Goal: Information Seeking & Learning: Learn about a topic

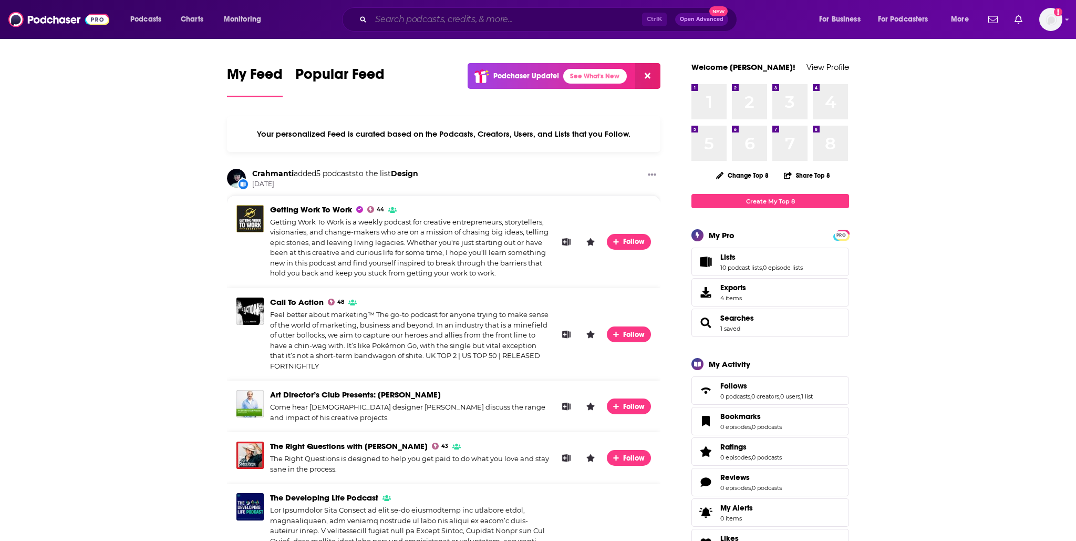
click at [395, 20] on input "Search podcasts, credits, & more..." at bounding box center [506, 19] width 271 height 17
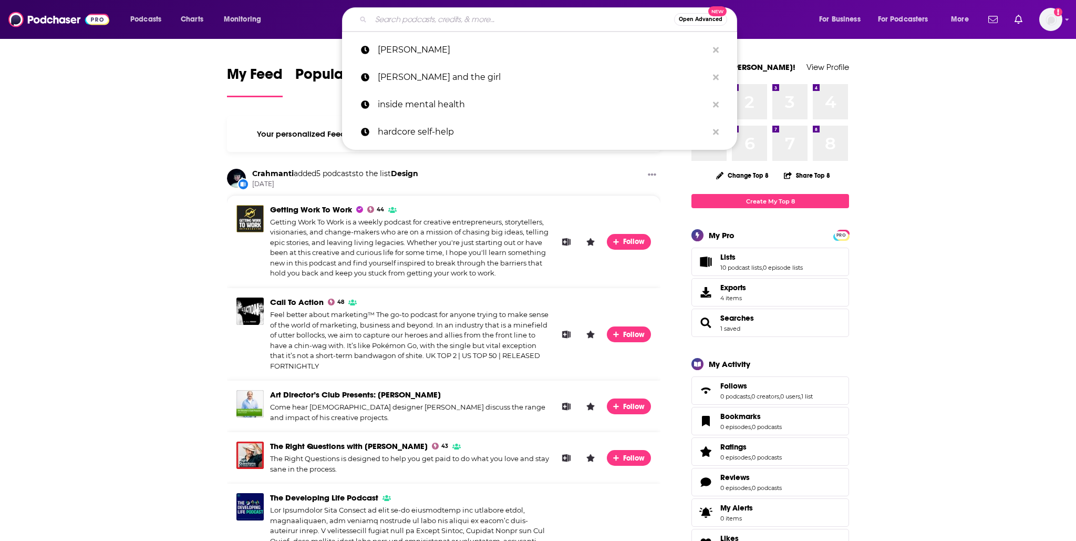
click at [434, 18] on input "Search podcasts, credits, & more..." at bounding box center [522, 19] width 303 height 17
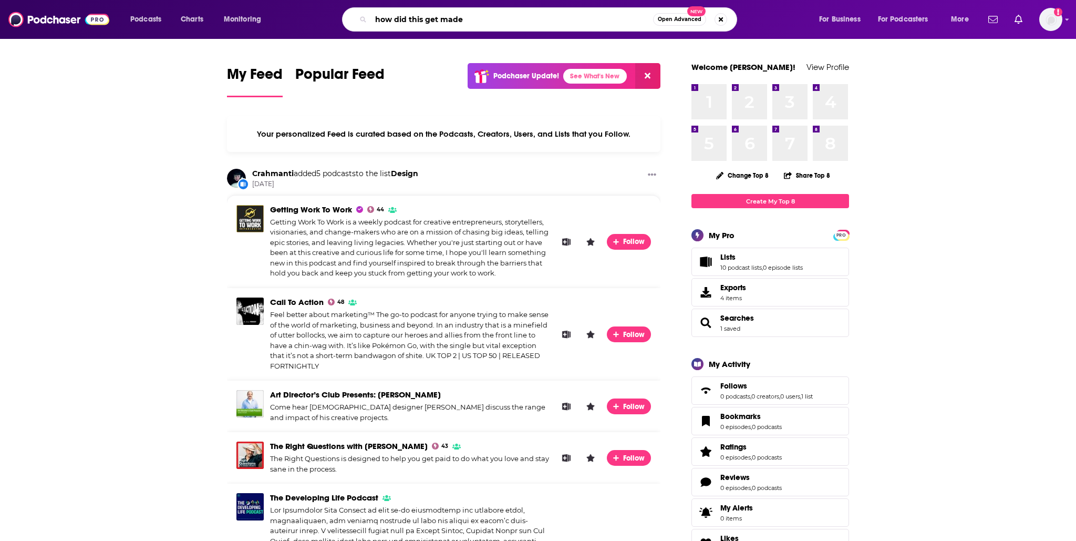
type input "how did this get made"
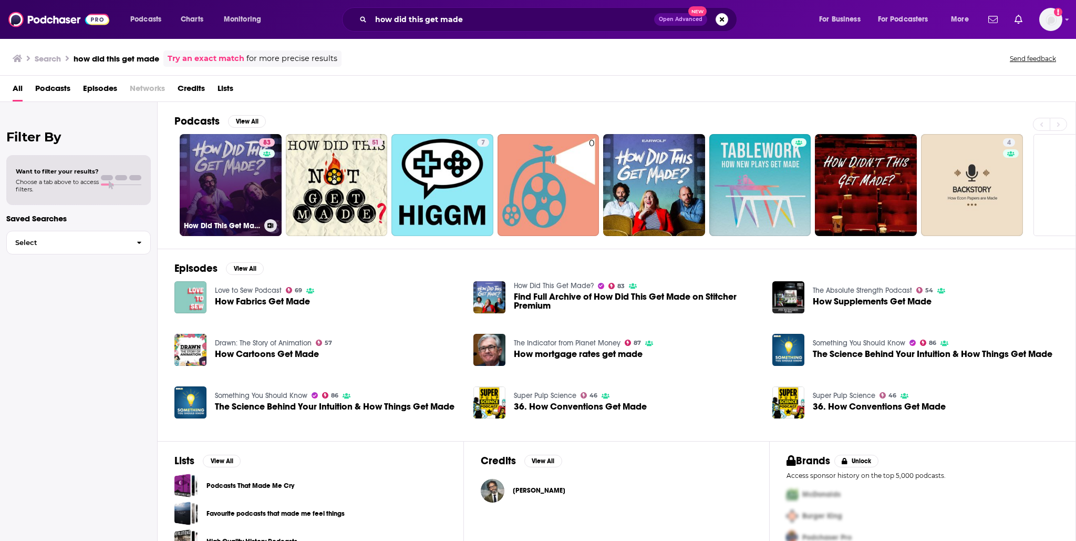
click at [228, 160] on link "83 How Did This Get Made?" at bounding box center [231, 185] width 102 height 102
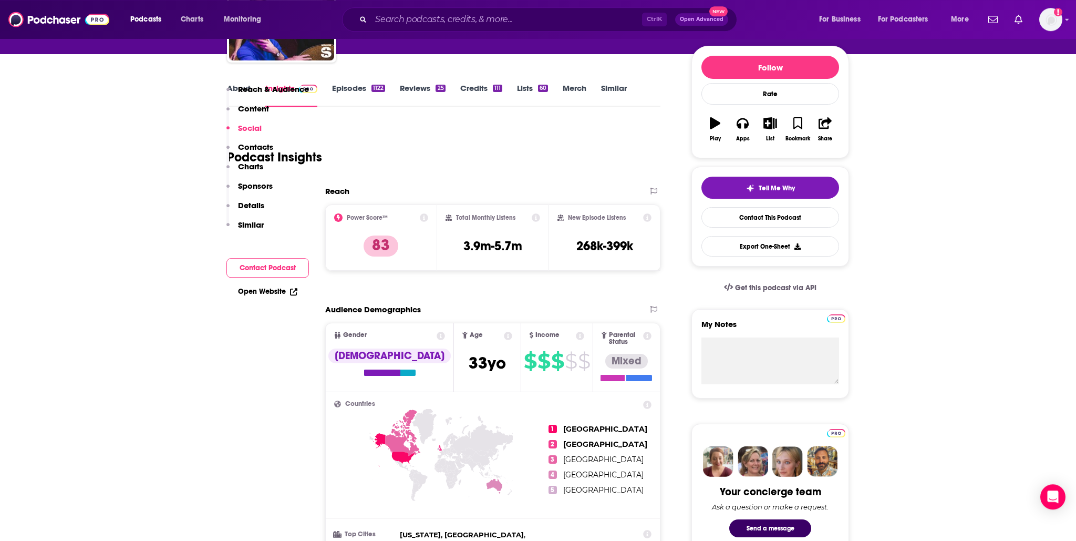
scroll to position [84, 0]
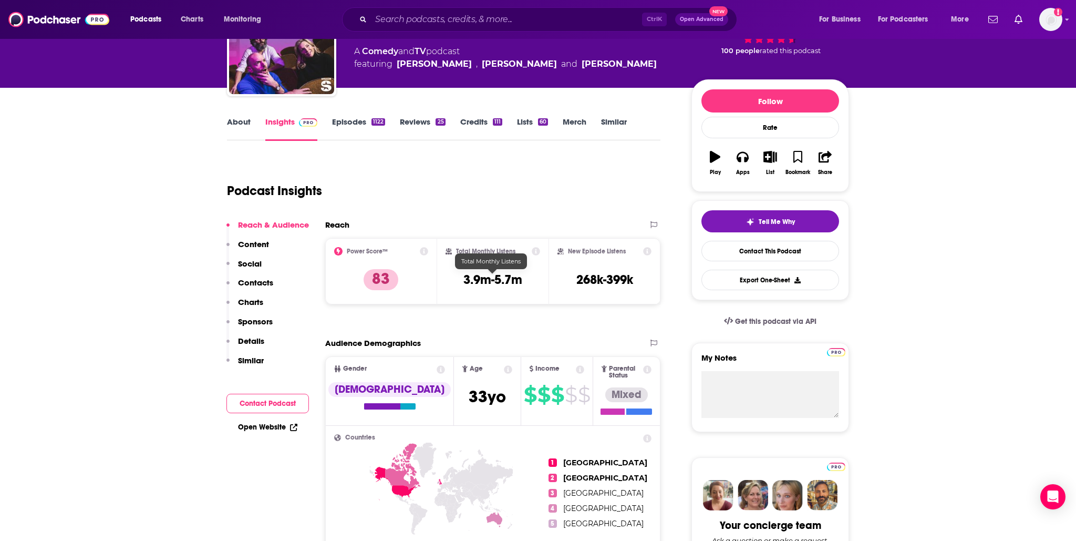
drag, startPoint x: 533, startPoint y: 281, endPoint x: 461, endPoint y: 279, distance: 71.5
click at [461, 279] on div "Total Monthly Listens 3.9m-5.7m" at bounding box center [493, 271] width 95 height 48
drag, startPoint x: 462, startPoint y: 275, endPoint x: 524, endPoint y: 277, distance: 62.1
click at [524, 277] on div "Total Monthly Listens 3.9m-5.7m" at bounding box center [493, 271] width 95 height 48
drag, startPoint x: 462, startPoint y: 281, endPoint x: 522, endPoint y: 283, distance: 60.5
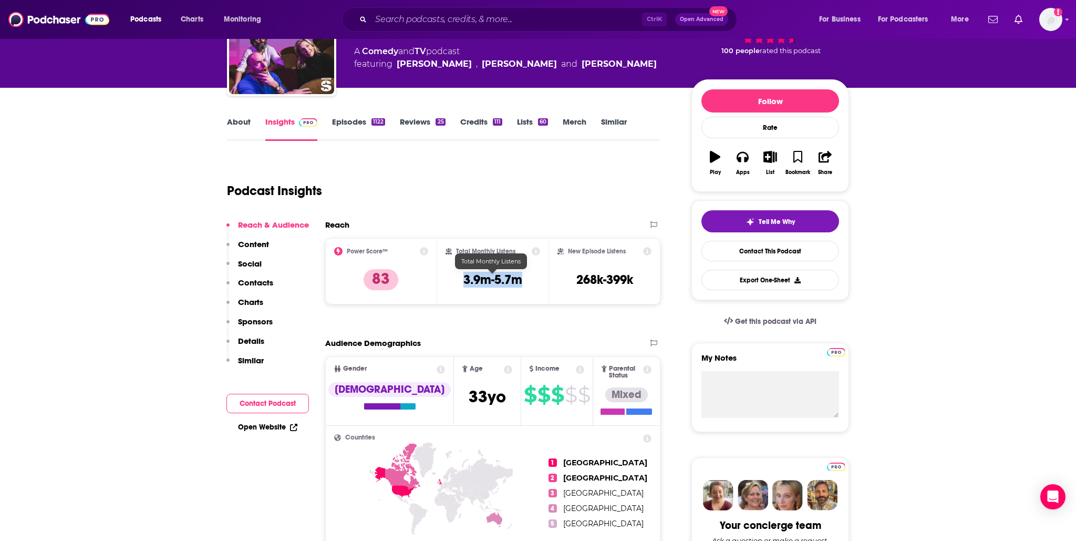
click at [522, 283] on div "Total Monthly Listens 3.9m-5.7m" at bounding box center [493, 271] width 95 height 48
copy h3 "3.9m-5.7m"
click at [442, 23] on input "Search podcasts, credits, & more..." at bounding box center [506, 19] width 271 height 17
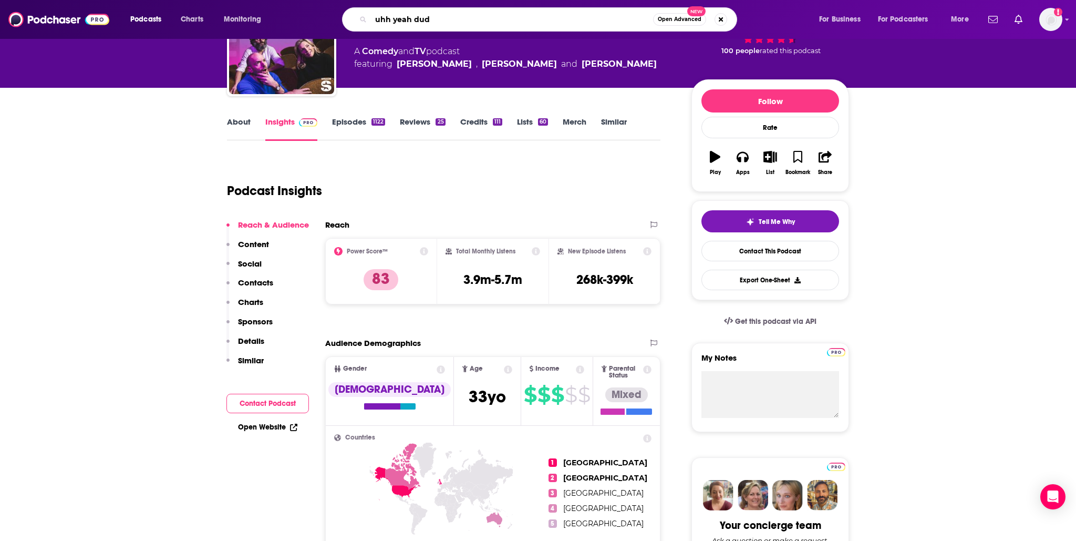
type input "uhh yeah dude"
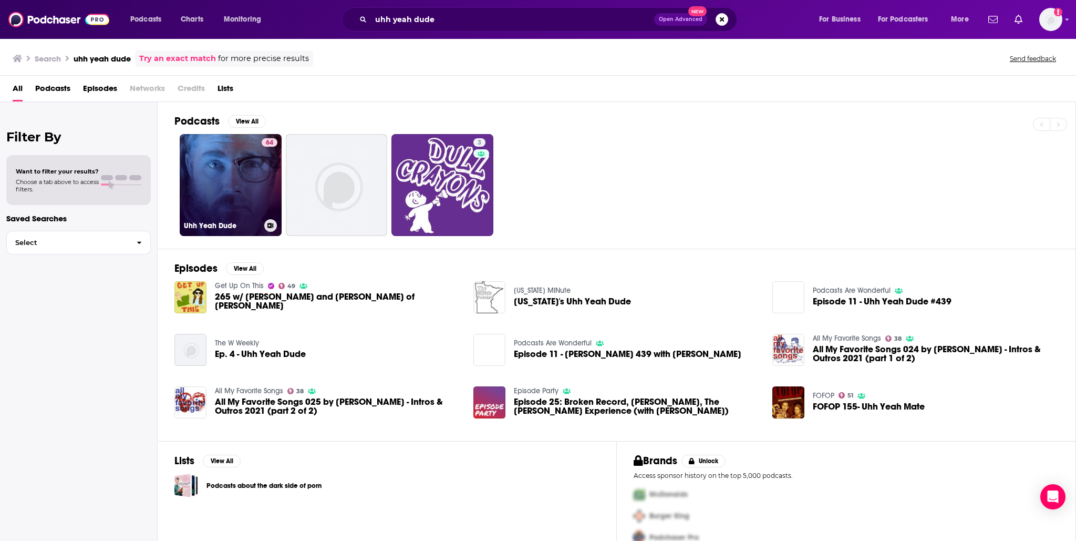
click at [239, 159] on link "64 Uhh Yeah Dude" at bounding box center [231, 185] width 102 height 102
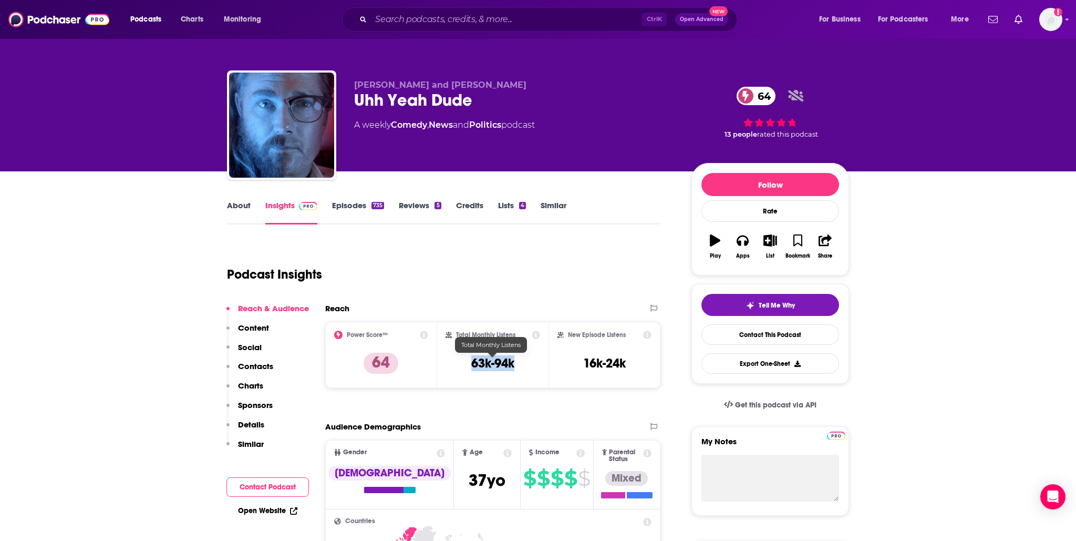
click at [514, 367] on div "Total Monthly Listens 63k-94k" at bounding box center [493, 355] width 95 height 48
copy h3 "63k-94k"
click at [418, 17] on input "Search podcasts, credits, & more..." at bounding box center [506, 19] width 271 height 17
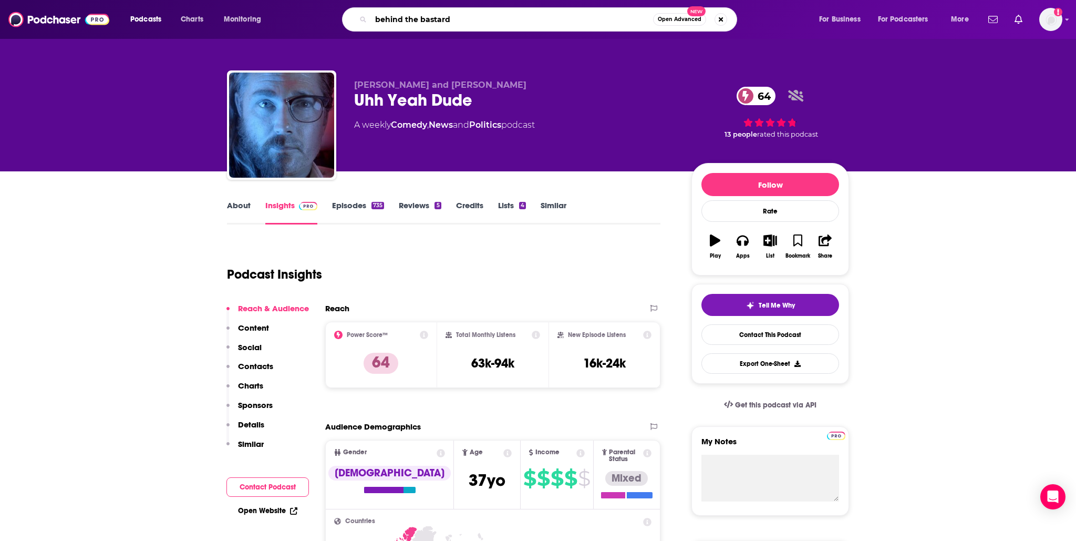
type input "behind the bastards"
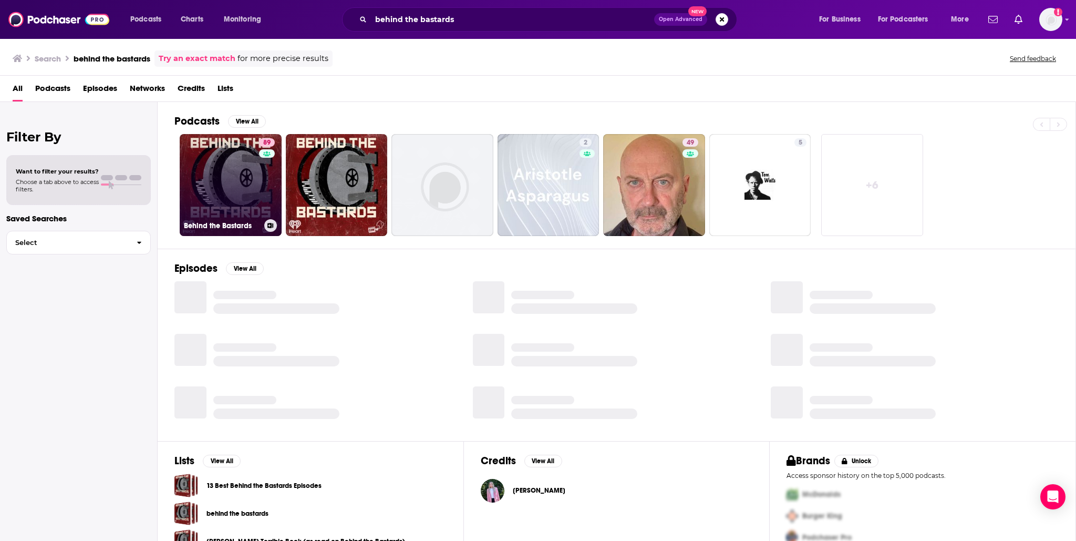
click at [217, 186] on link "89 Behind the Bastards" at bounding box center [231, 185] width 102 height 102
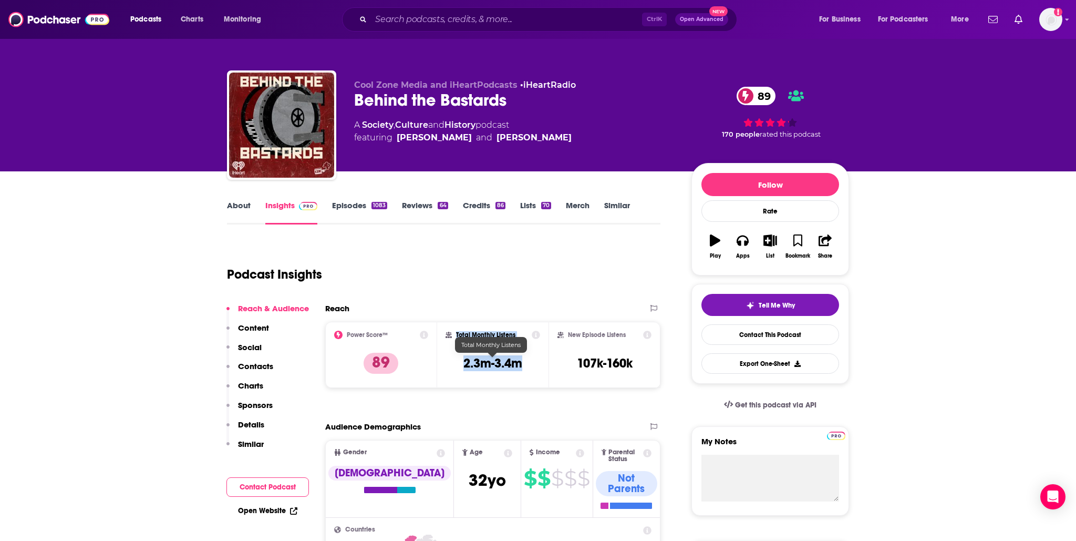
click at [522, 364] on div "Total Monthly Listens 2.3m-3.4m" at bounding box center [493, 355] width 95 height 48
copy div "Total Monthly Listens 2.3m-3.4m"
click at [412, 16] on input "Search podcasts, credits, & more..." at bounding box center [506, 19] width 271 height 17
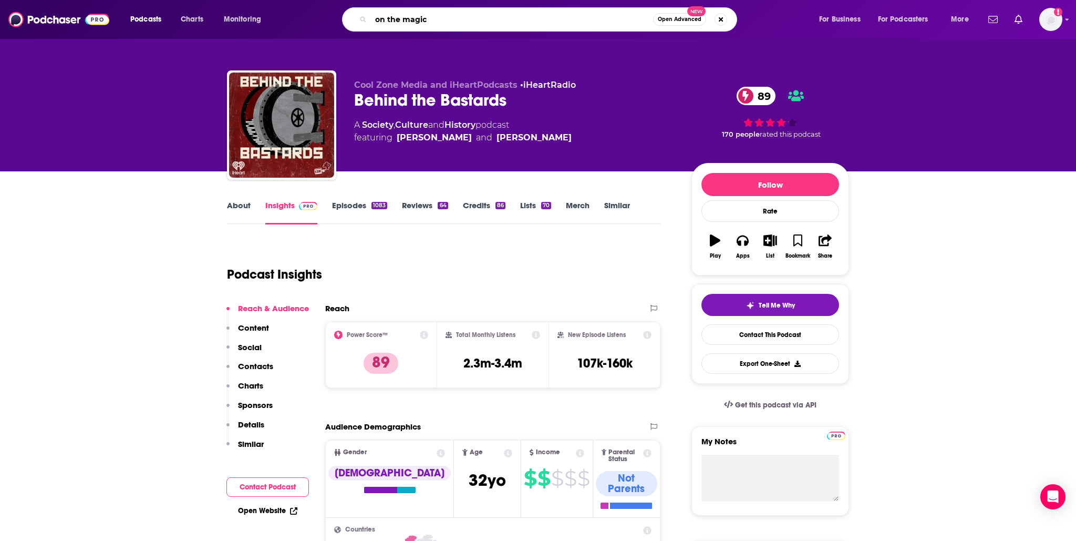
drag, startPoint x: 388, startPoint y: 20, endPoint x: 345, endPoint y: 20, distance: 42.6
click at [371, 20] on input "on the magic" at bounding box center [512, 19] width 282 height 17
click at [450, 16] on input "the magic" at bounding box center [512, 19] width 282 height 17
type input "the magic tavern"
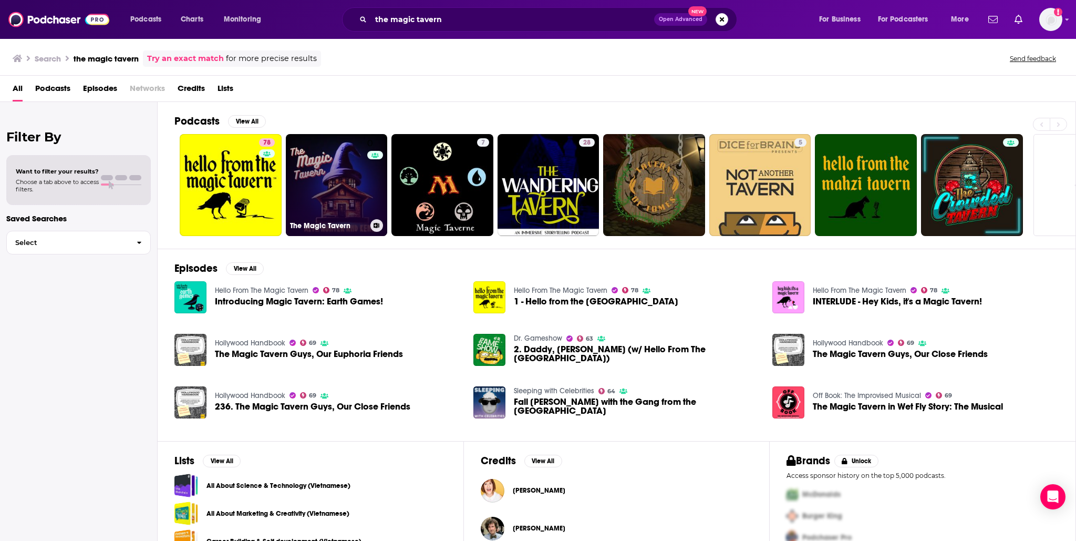
click at [348, 167] on link "0 The Magic Tavern" at bounding box center [337, 185] width 102 height 102
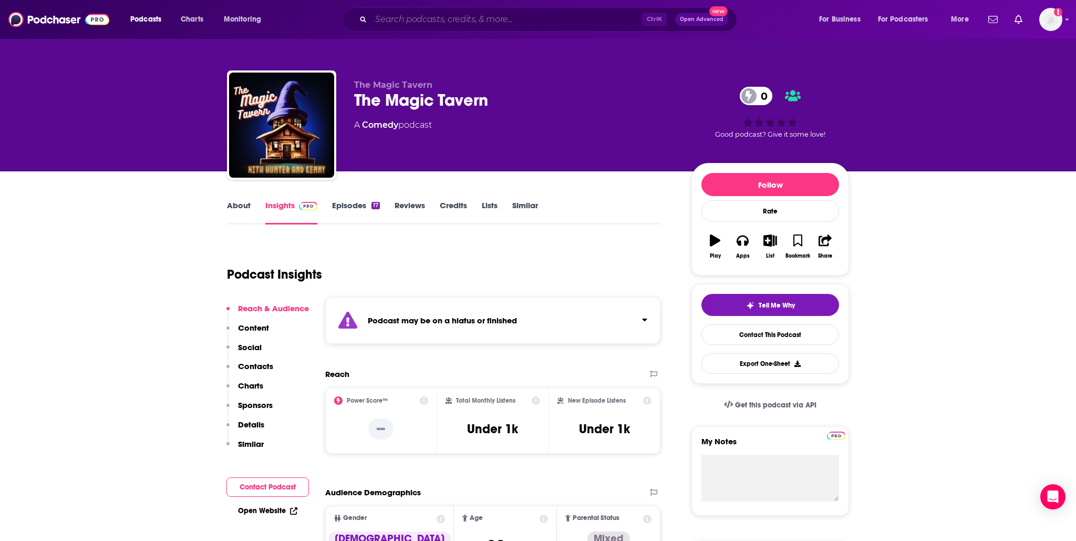
click at [388, 19] on input "Search podcasts, credits, & more..." at bounding box center [506, 19] width 271 height 17
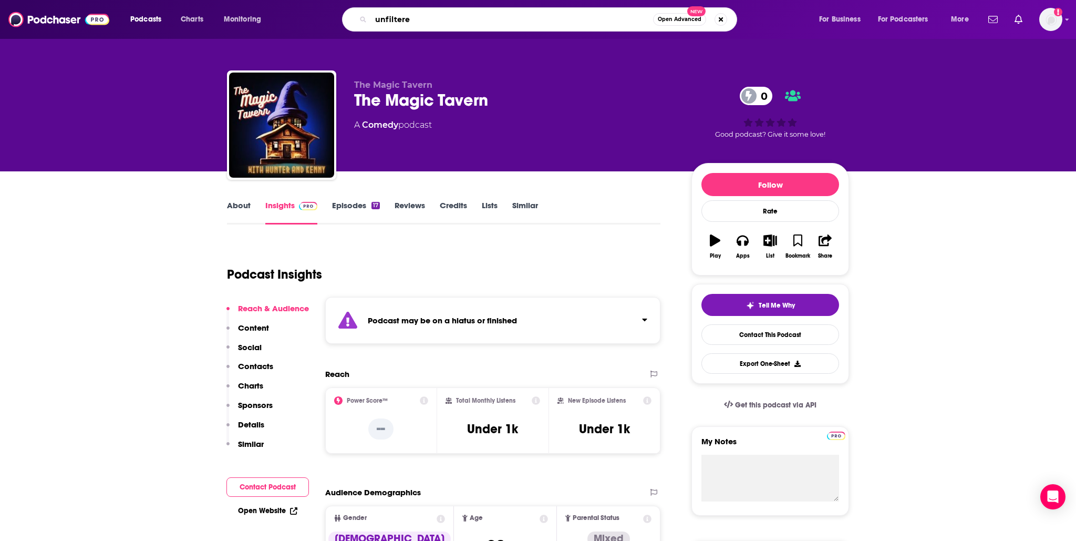
type input "unfiltered"
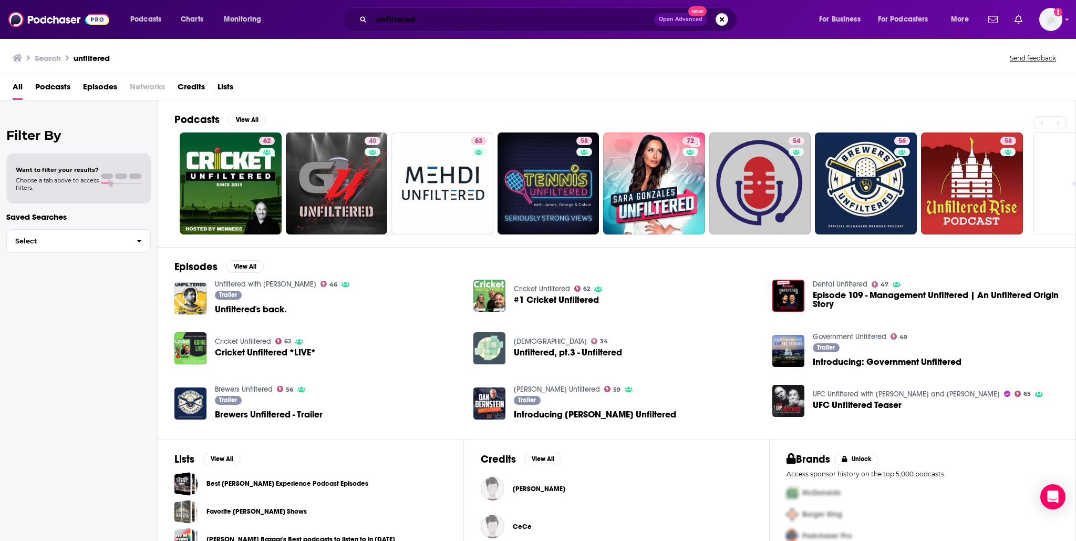
drag, startPoint x: 428, startPoint y: 20, endPoint x: 470, endPoint y: 24, distance: 42.3
click at [428, 20] on input "unfiltered" at bounding box center [512, 19] width 283 height 17
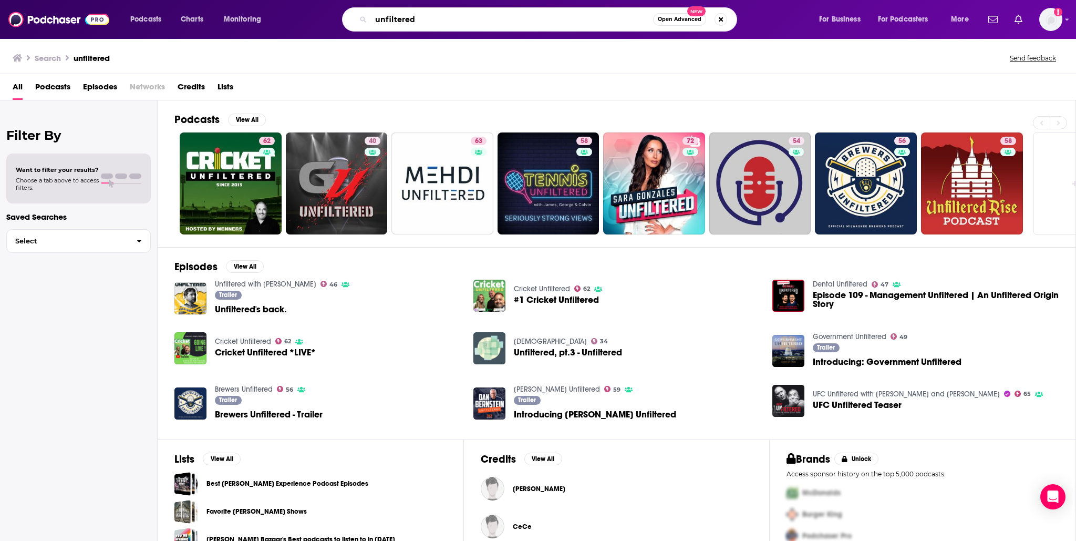
drag, startPoint x: 469, startPoint y: 24, endPoint x: 347, endPoint y: 13, distance: 122.4
click at [371, 13] on input "unfiltered" at bounding box center [512, 19] width 282 height 17
type input "[PERSON_NAME]"
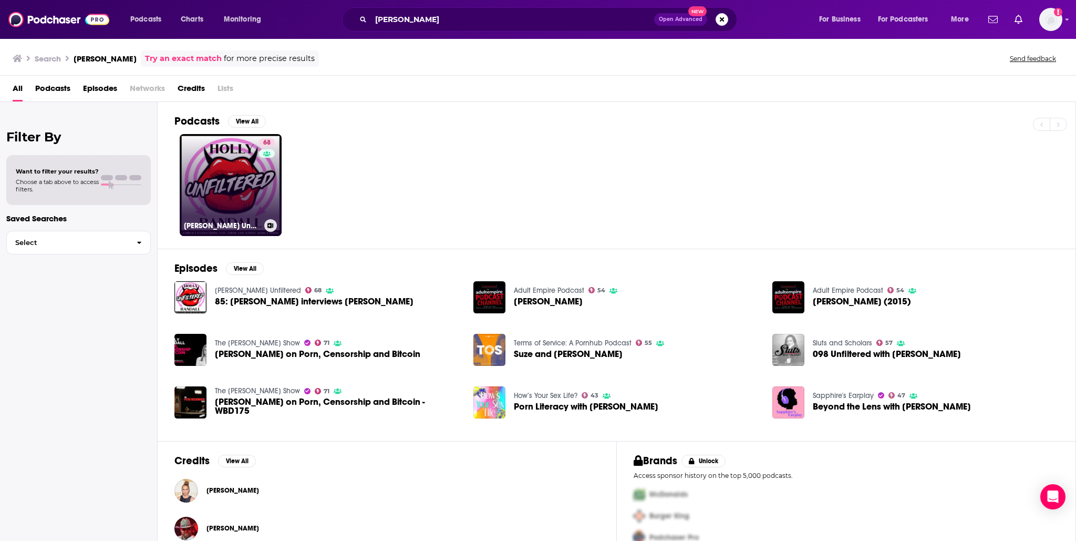
click at [232, 166] on link "68 [PERSON_NAME] Unfiltered" at bounding box center [231, 185] width 102 height 102
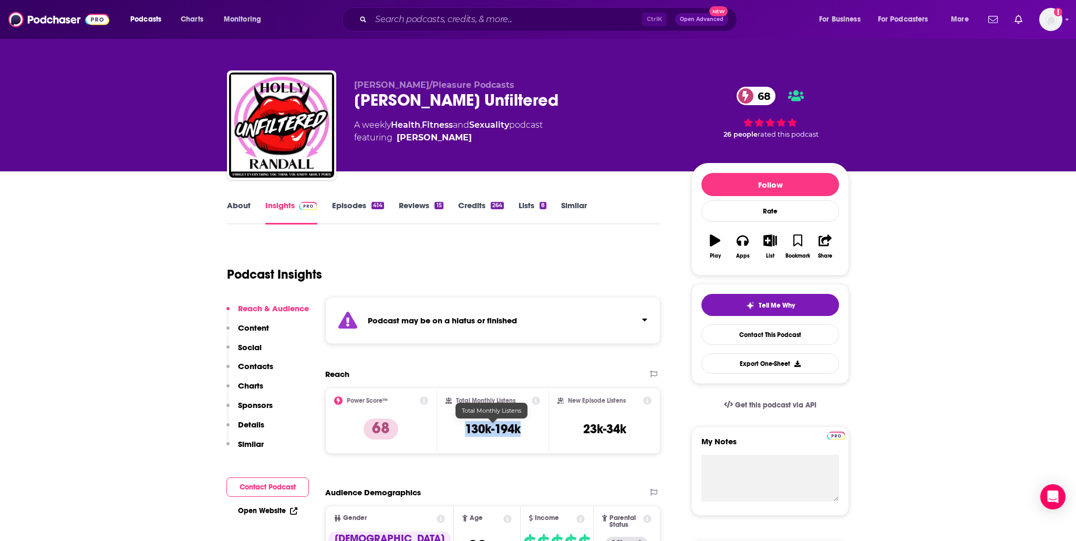
click at [520, 428] on div "Total Monthly Listens 130k-194k" at bounding box center [493, 420] width 95 height 48
